Goal: Find specific page/section: Find specific page/section

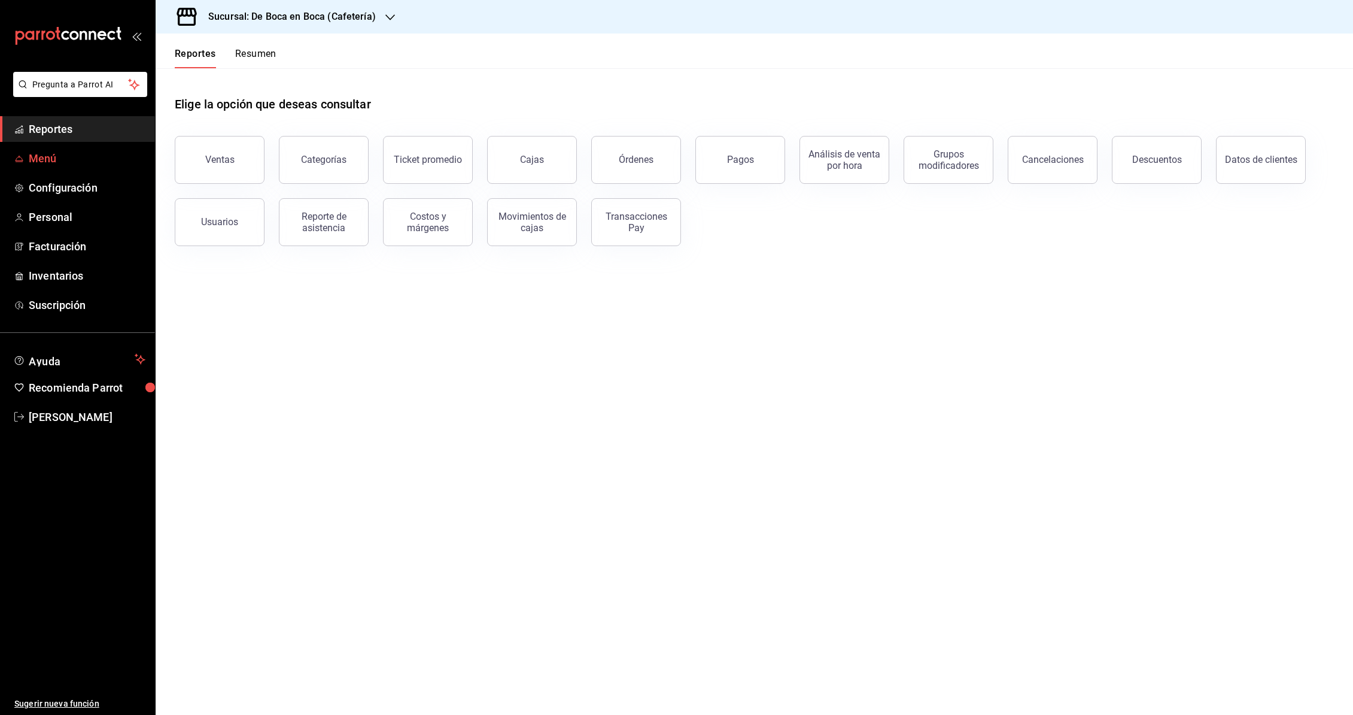
click at [72, 149] on link "Menú" at bounding box center [77, 158] width 155 height 26
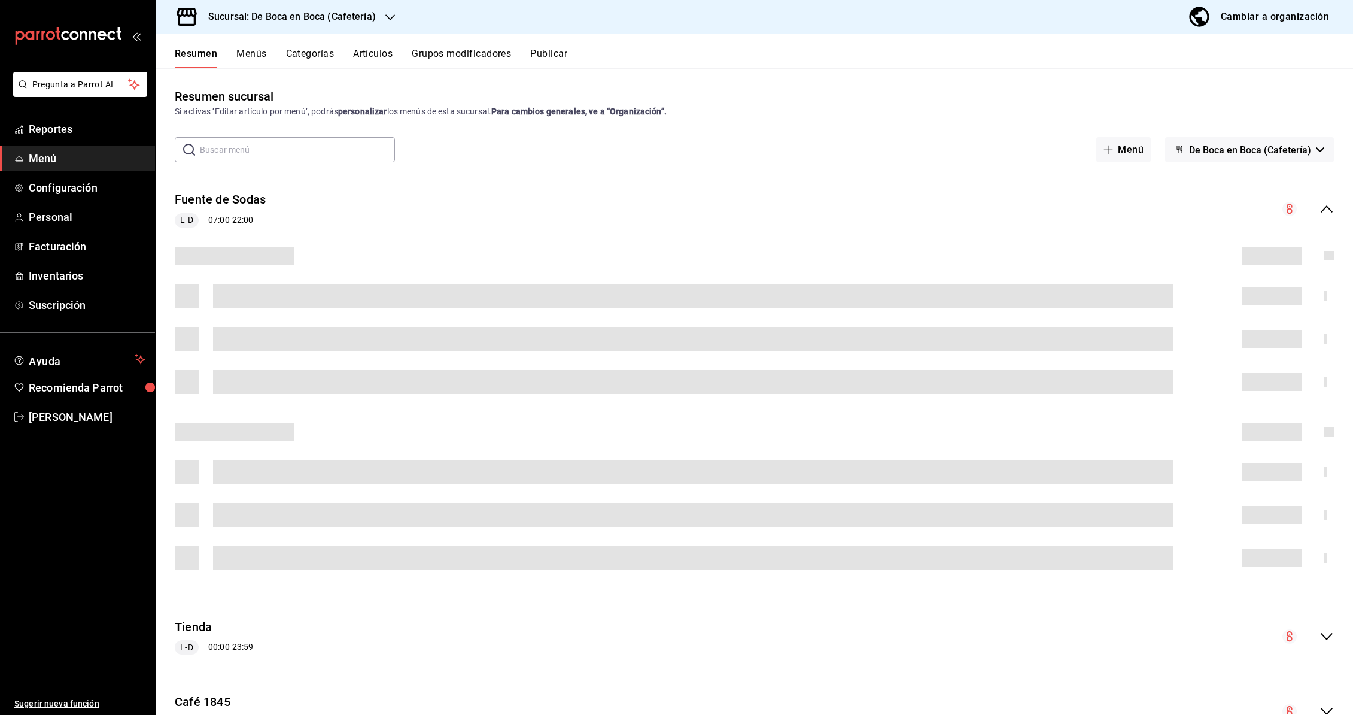
click at [256, 56] on button "Menús" at bounding box center [251, 58] width 30 height 20
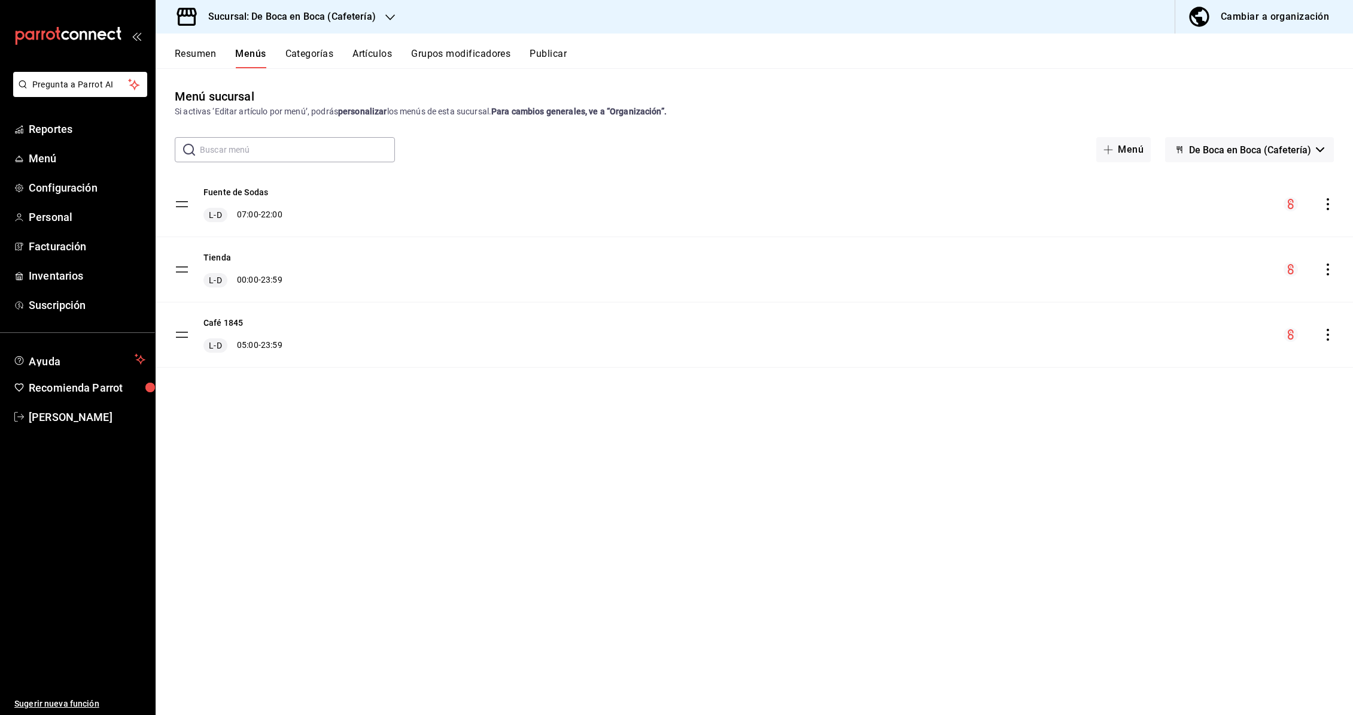
click at [270, 145] on input "text" at bounding box center [297, 150] width 195 height 24
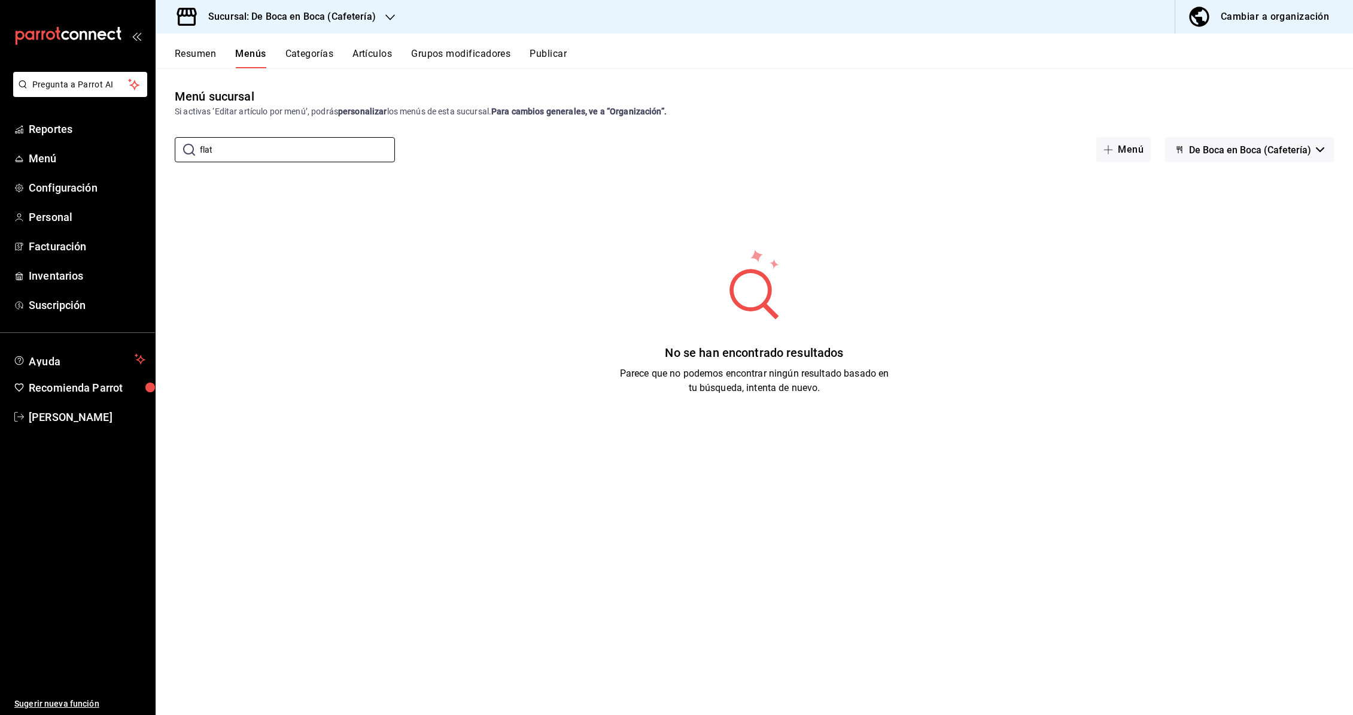
type input "flat"
click at [1207, 23] on icon "button" at bounding box center [1199, 17] width 20 height 20
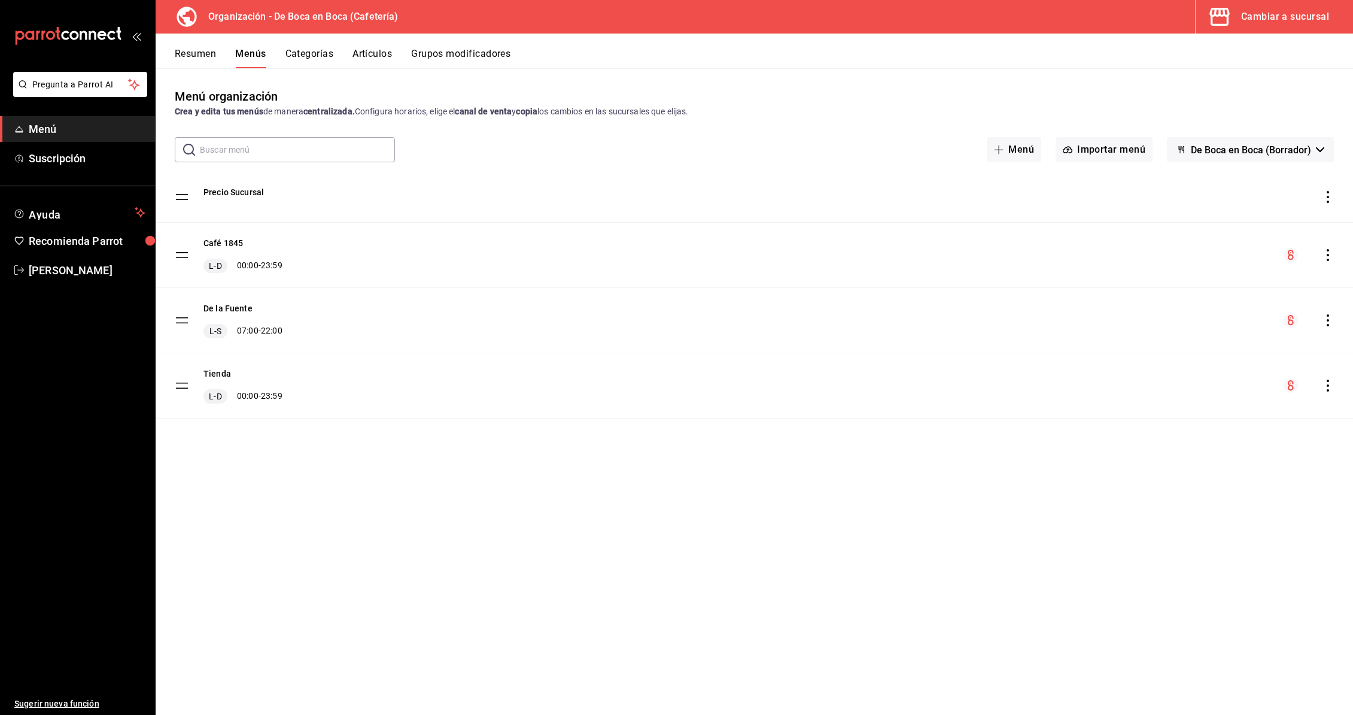
click at [290, 147] on input "text" at bounding box center [297, 150] width 195 height 24
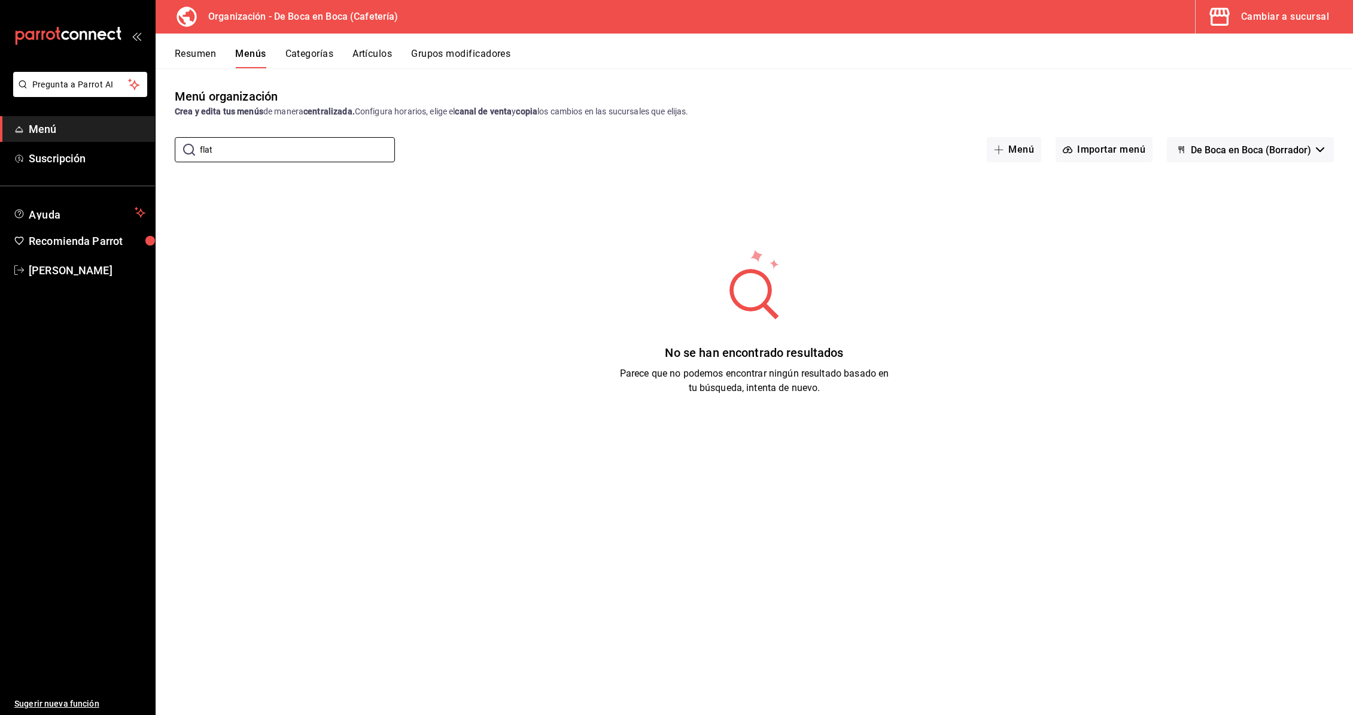
type input "flat"
click at [375, 56] on button "Artículos" at bounding box center [373, 58] width 40 height 20
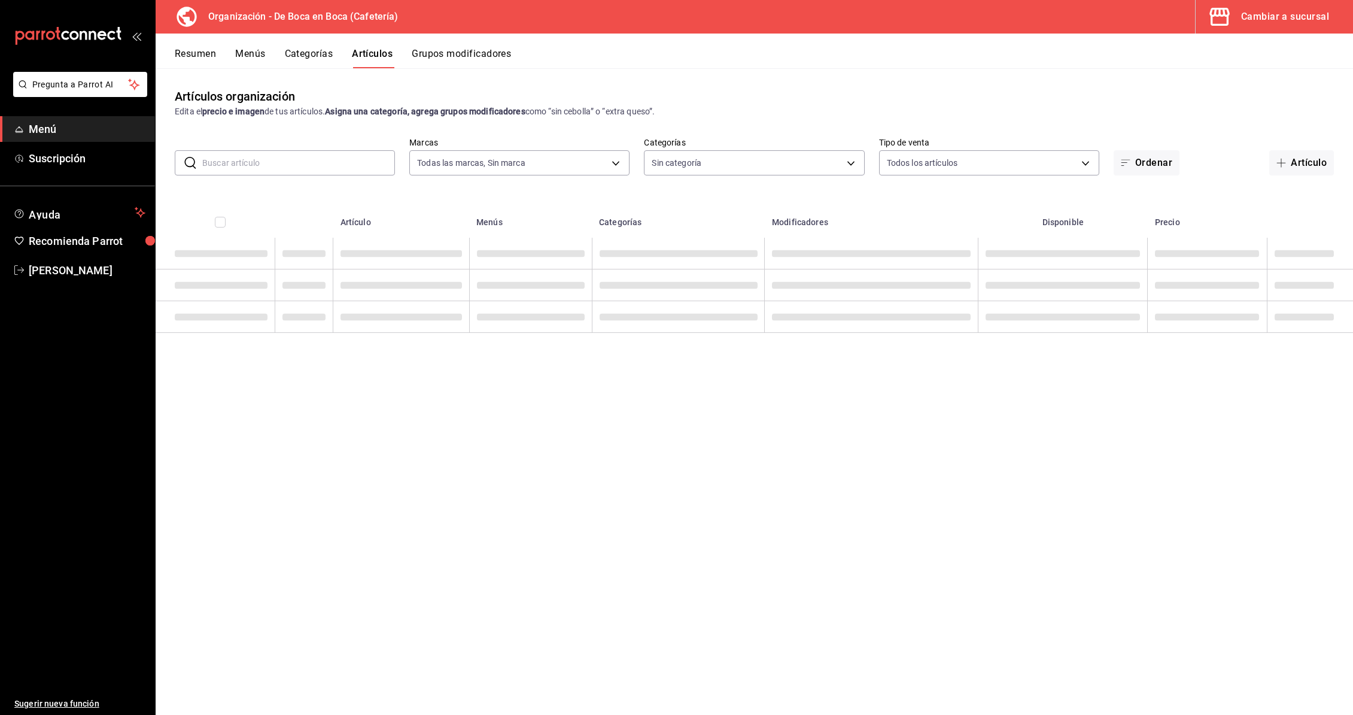
type input "5e85f581-fce7-4de7-b55d-15173595795d,21b5008f-d991-4d94-8560-71229738113d"
type input "2f2a1f11-d152-4191-b8e8-3663586af095,8d4d3836-833b-4f6e-83d6-e86ce109314b,b0c4d…"
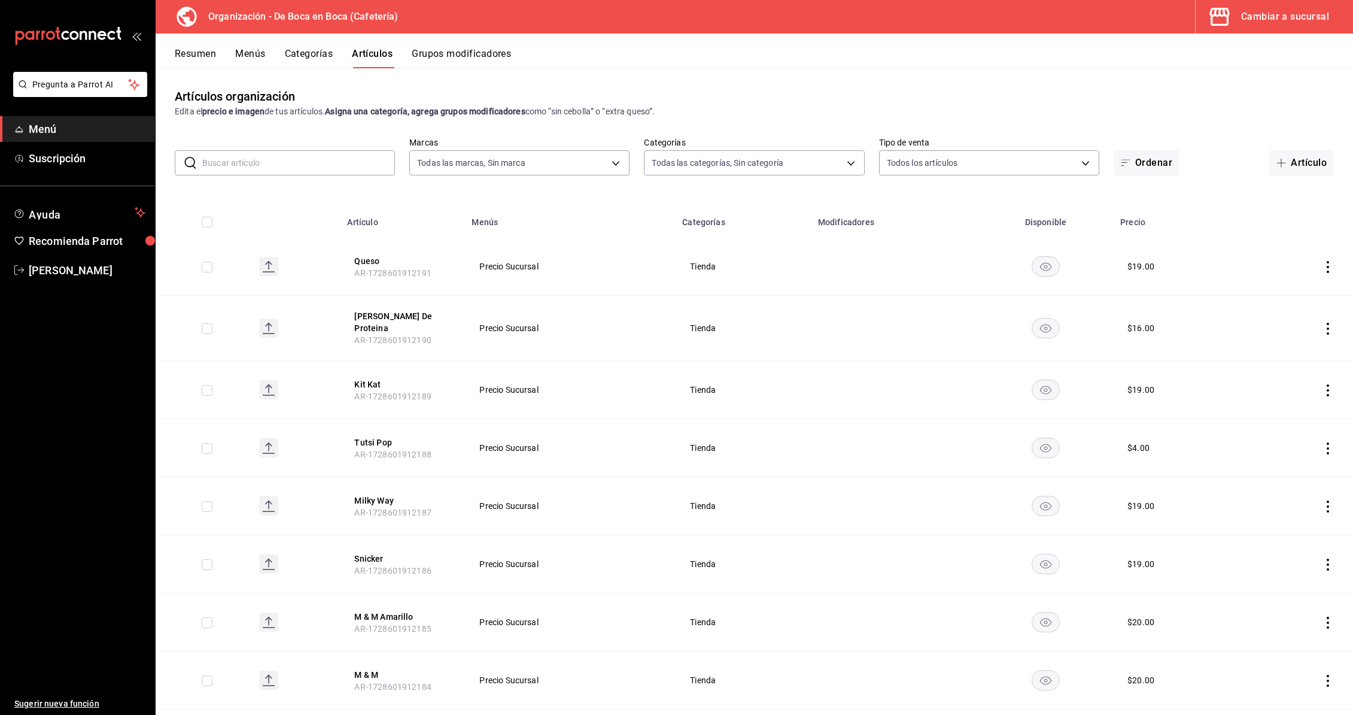
click at [265, 159] on input "text" at bounding box center [298, 163] width 193 height 24
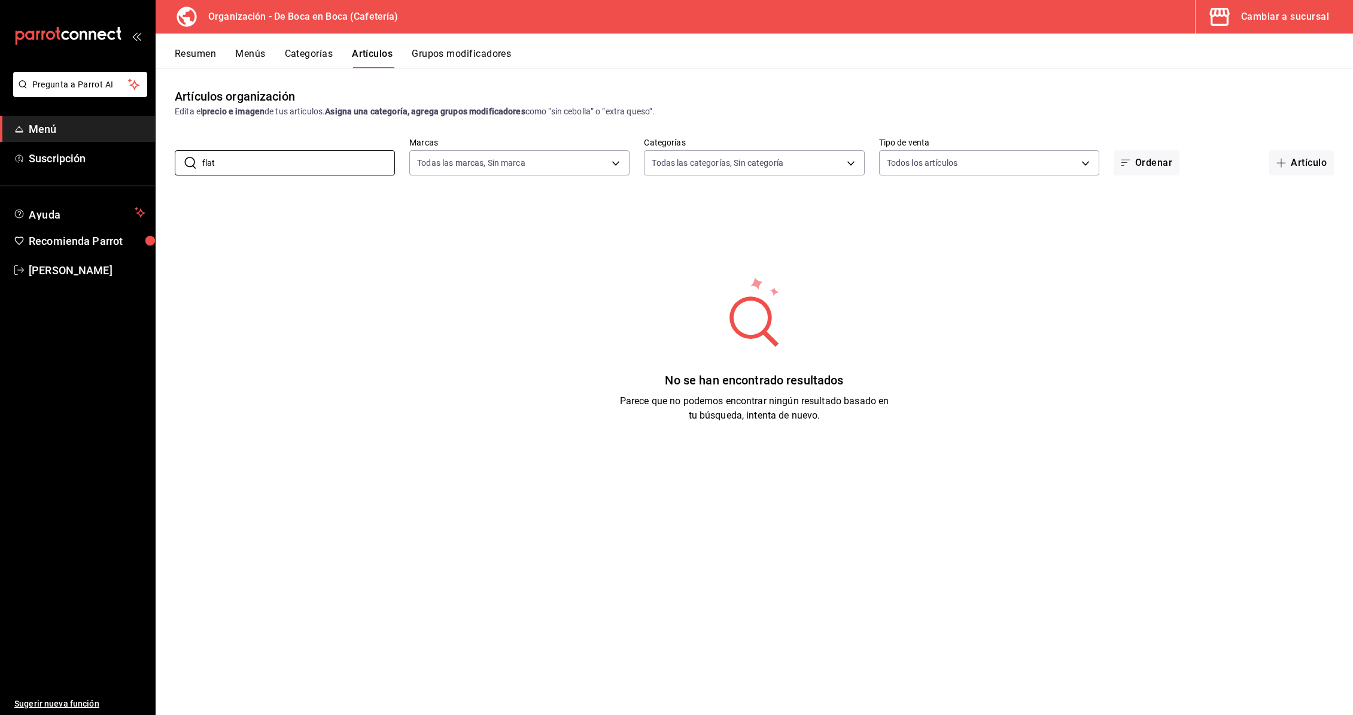
type input "flat"
click at [1264, 20] on div "Cambiar a sucursal" at bounding box center [1286, 16] width 88 height 17
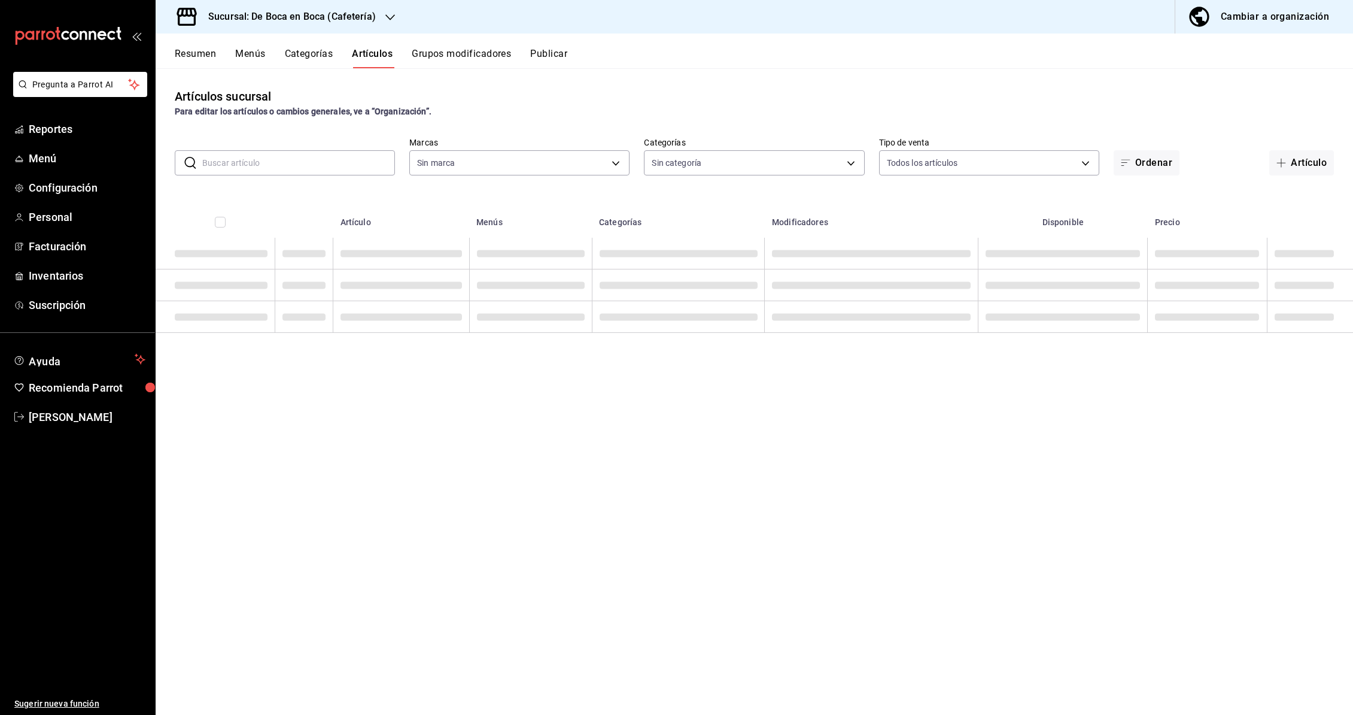
click at [386, 16] on icon "button" at bounding box center [391, 17] width 10 height 6
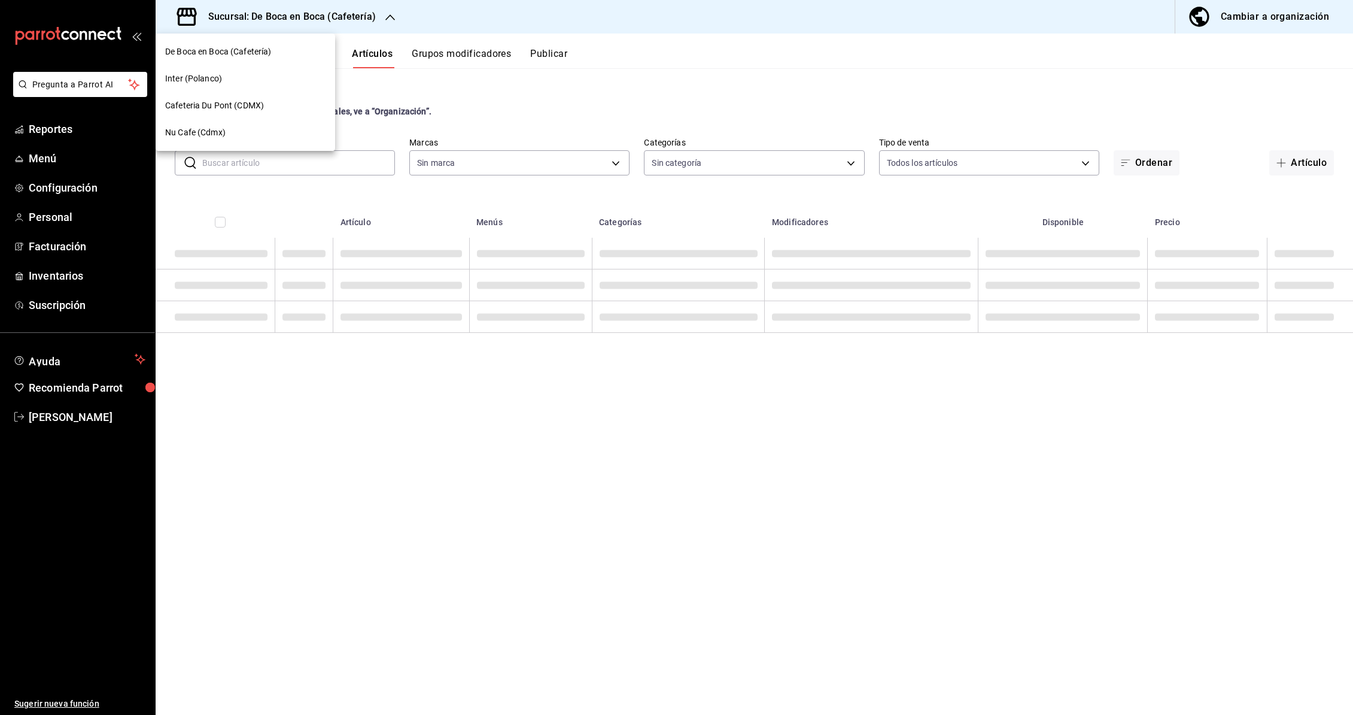
type input "96b92fd8-ecd9-4917-ae34-a503a6ec1cb7,f4369217-5354-4a5e-b4ff-cedfdf5bd663,09da8…"
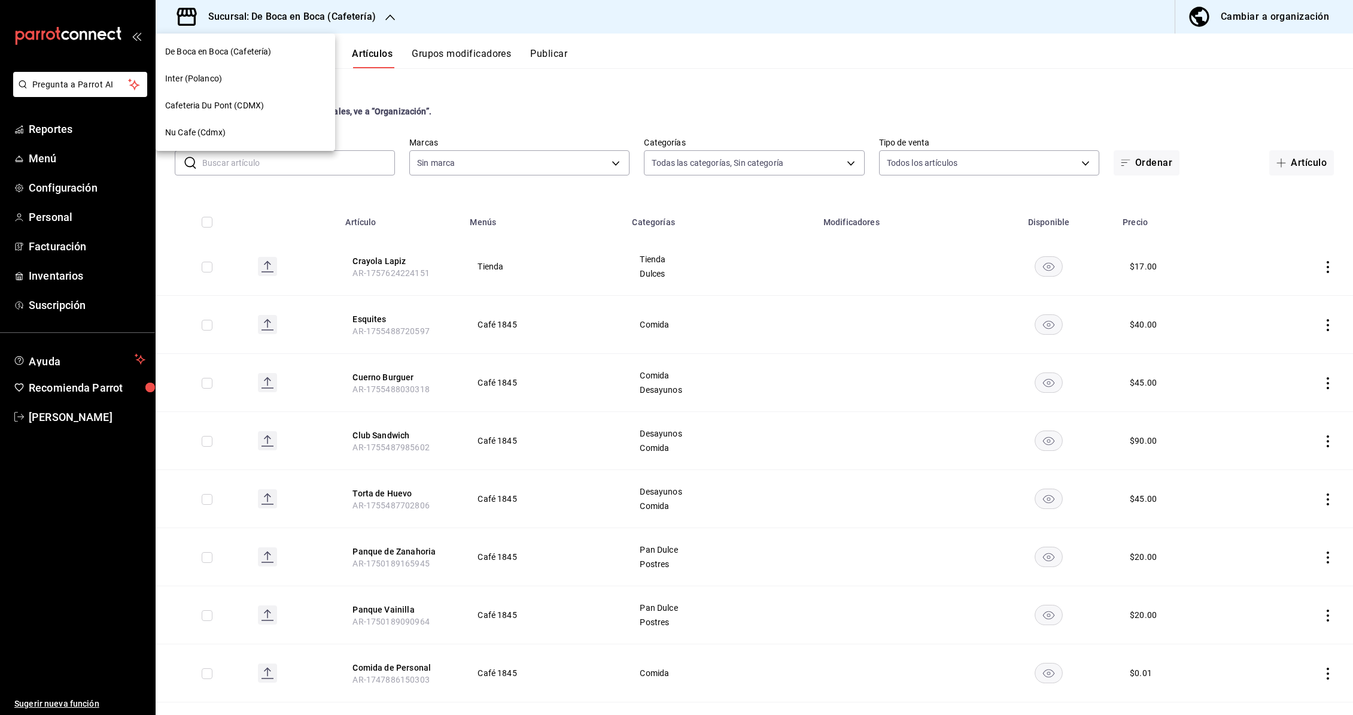
type input "4eab8db2-e1dc-4fb3-9b1f-7fa82010a4f3"
click at [200, 133] on span "Nu Cafe (Cdmx)" at bounding box center [195, 132] width 60 height 13
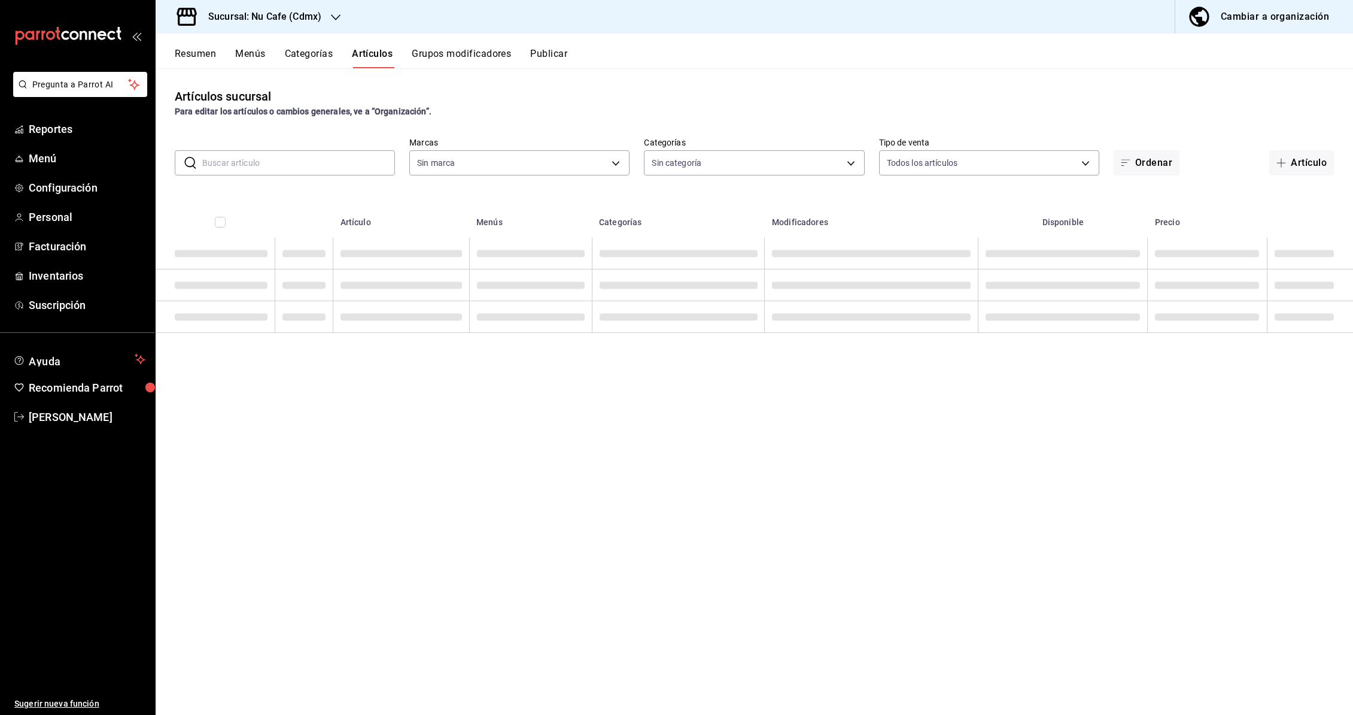
type input "bff11573-8288-425e-8a69-b3f5f84299b1,f592ace0-87a9-4565-a19c-ed486b3f4afa,9f45e…"
click at [314, 166] on input "text" at bounding box center [298, 163] width 193 height 24
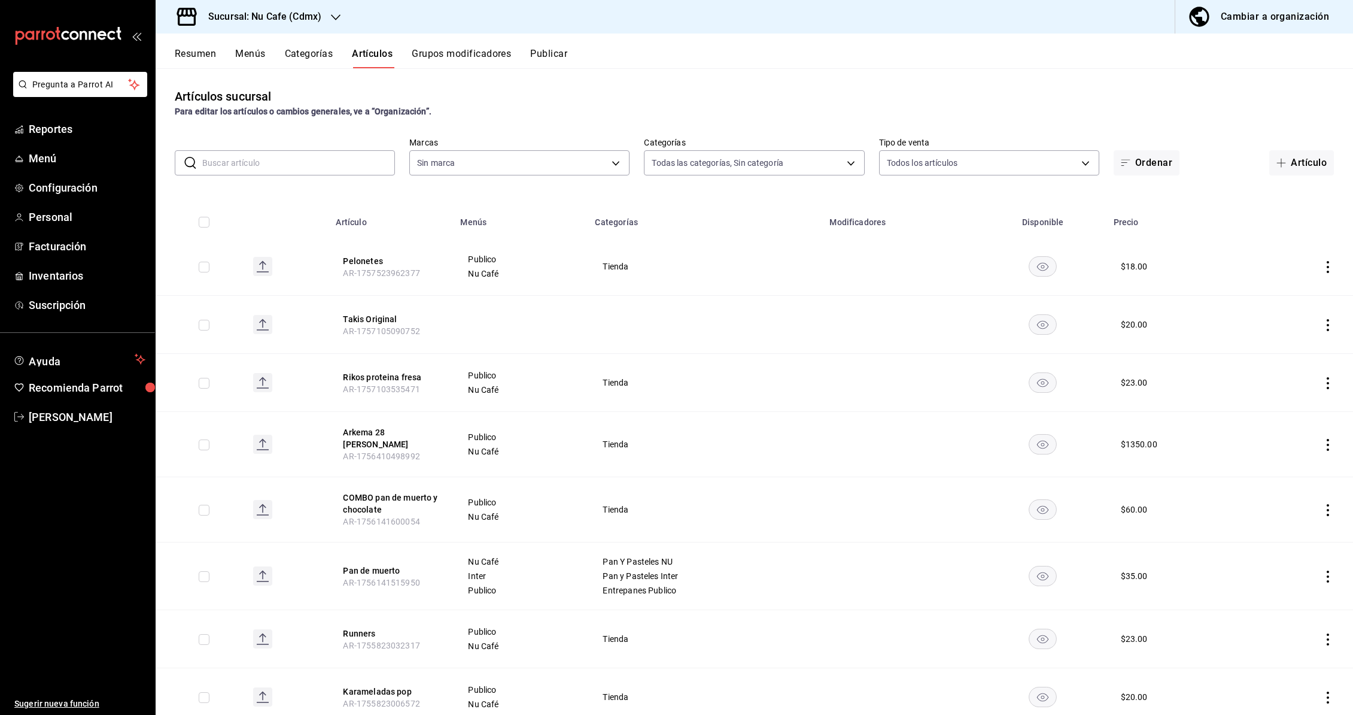
type input "0eed2892-7b63-413a-8f7e-1edbe76bc373"
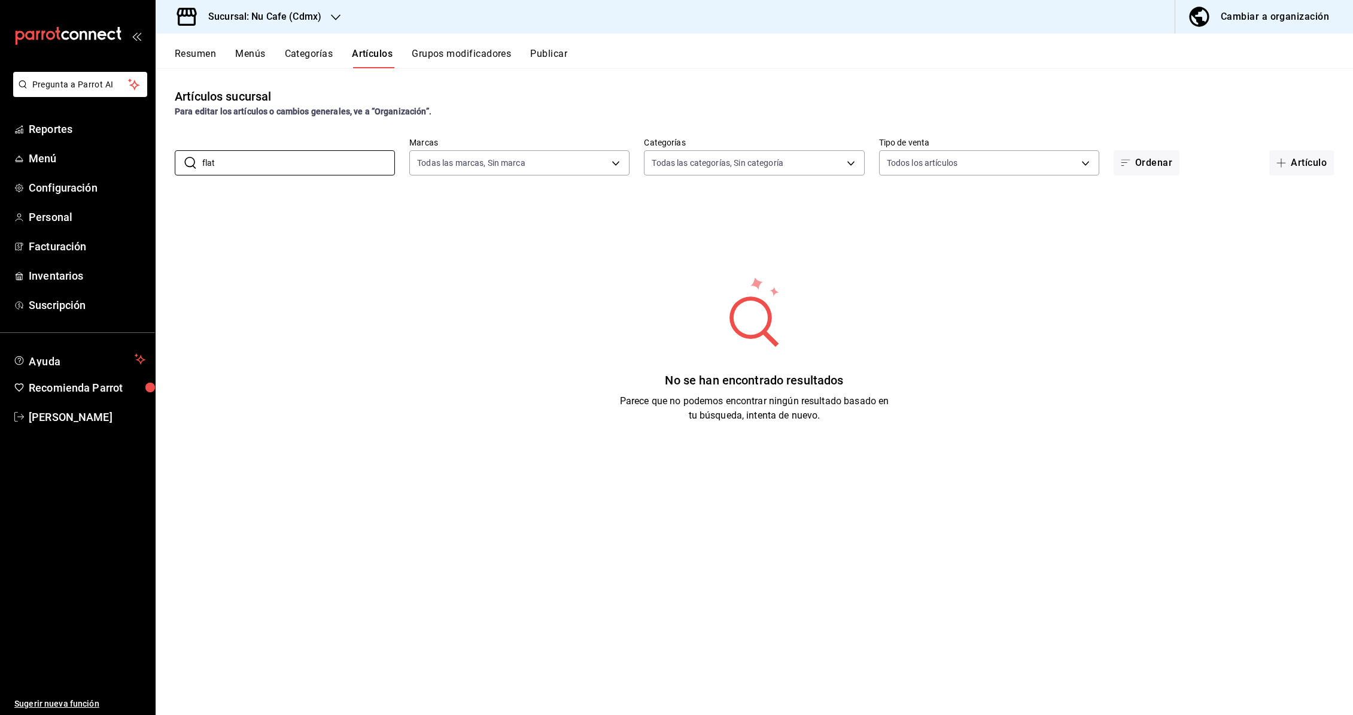
type input "flat"
click at [195, 162] on div "​ flat ​" at bounding box center [285, 162] width 220 height 25
